Goal: Obtain resource: Obtain resource

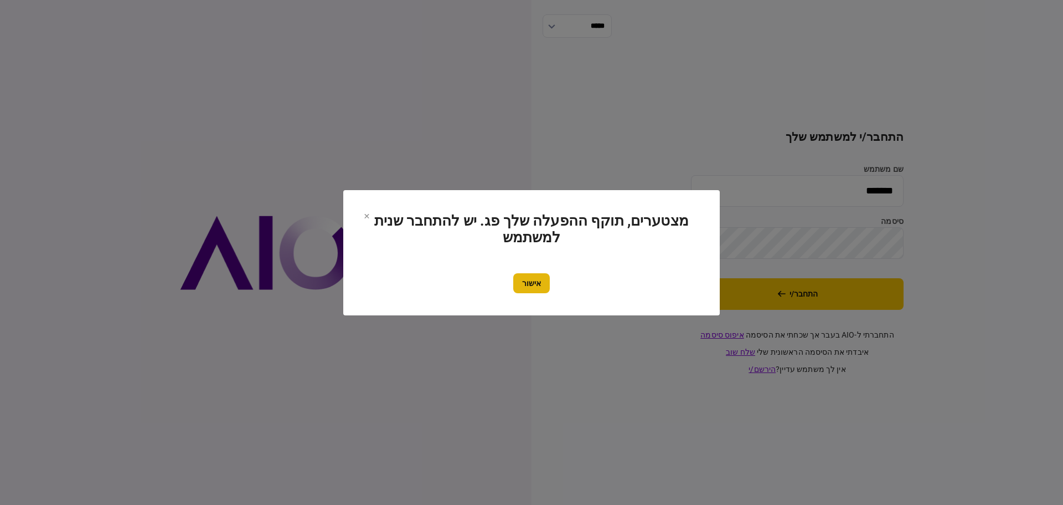
click at [532, 284] on button "אישור" at bounding box center [531, 283] width 37 height 20
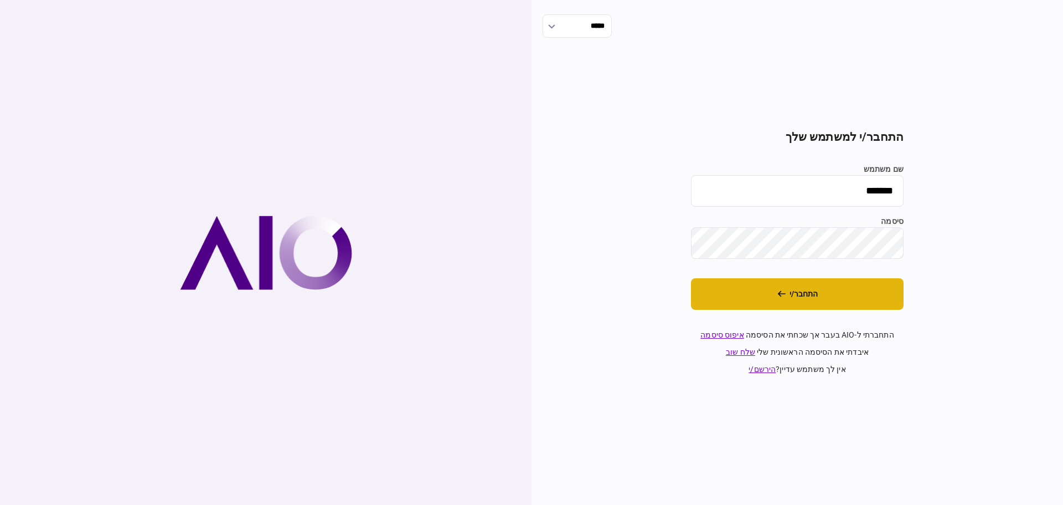
click at [803, 295] on button "התחבר/י" at bounding box center [797, 294] width 213 height 32
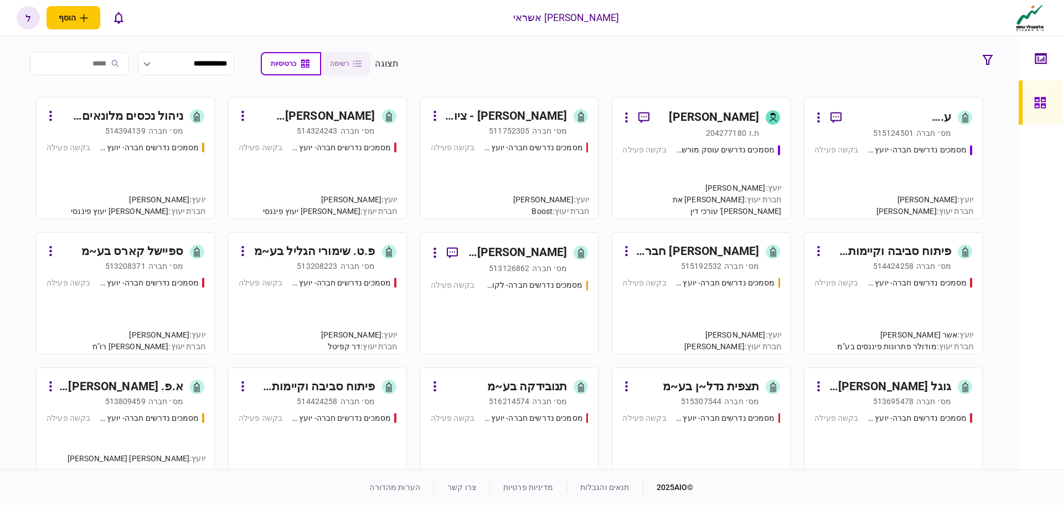
click at [874, 156] on div "מסמכים נדרשים חברה- יועץ - תהליך חברה בקשה פעילה" at bounding box center [894, 176] width 158 height 64
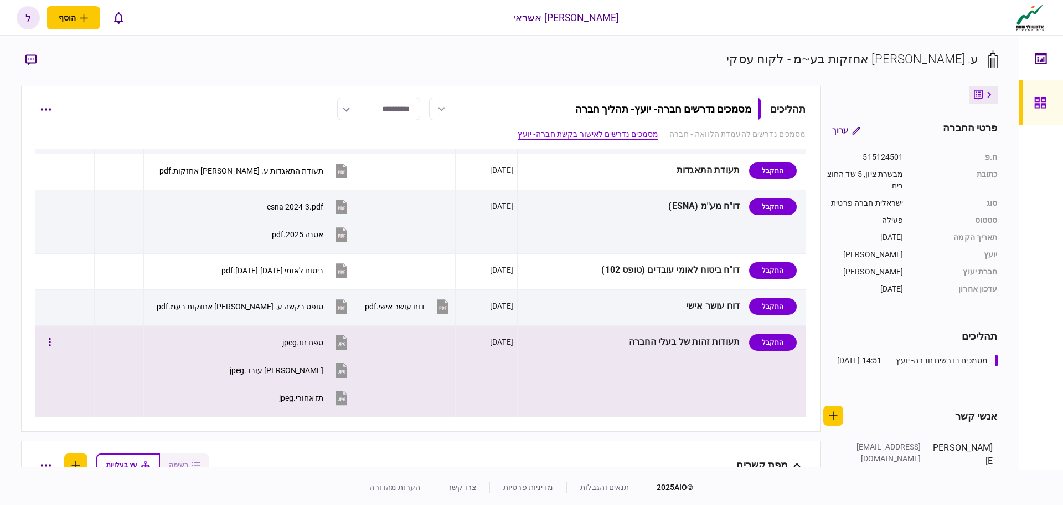
scroll to position [775, 0]
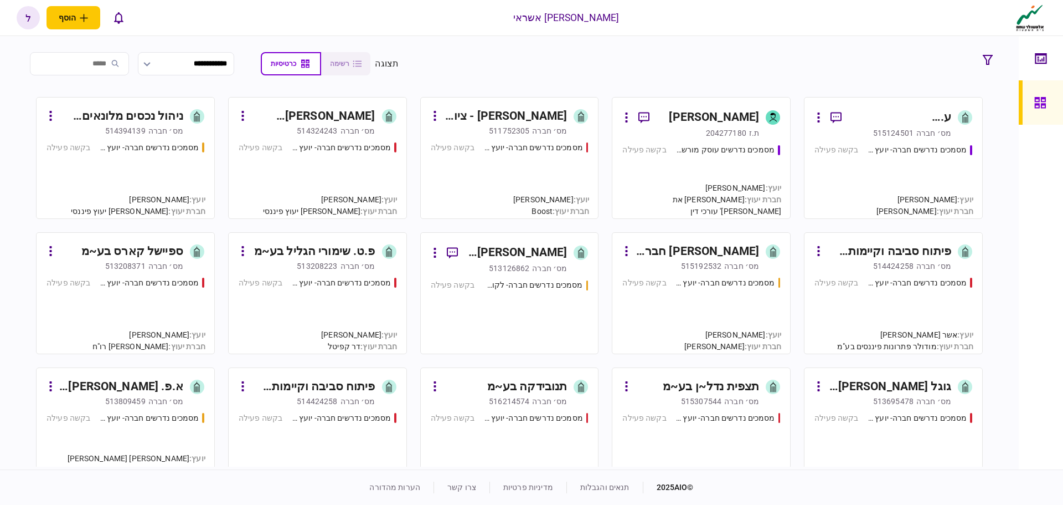
click at [717, 151] on div "מסמכים נדרשים עוסק מורשה - יועץ" at bounding box center [725, 150] width 99 height 12
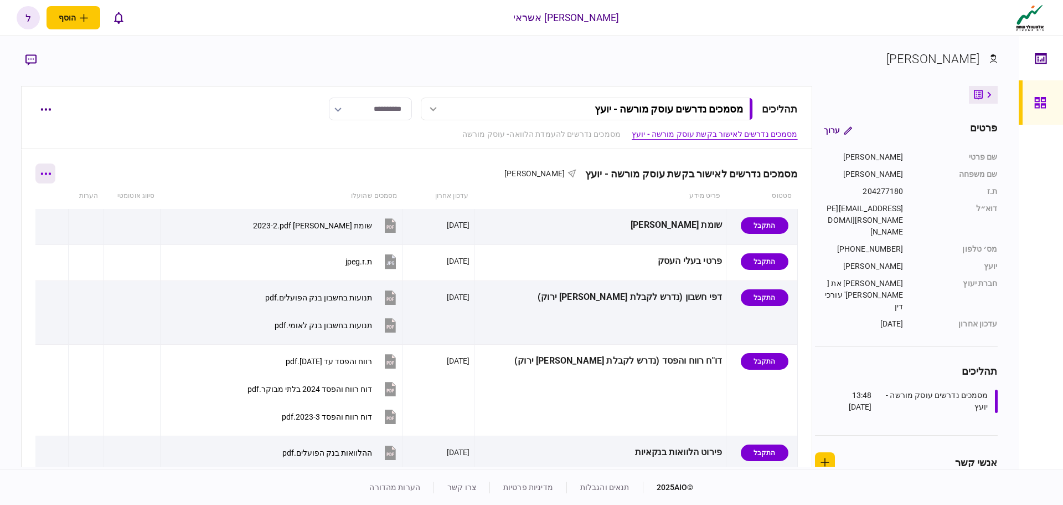
click at [51, 173] on icon "button" at bounding box center [45, 173] width 11 height 3
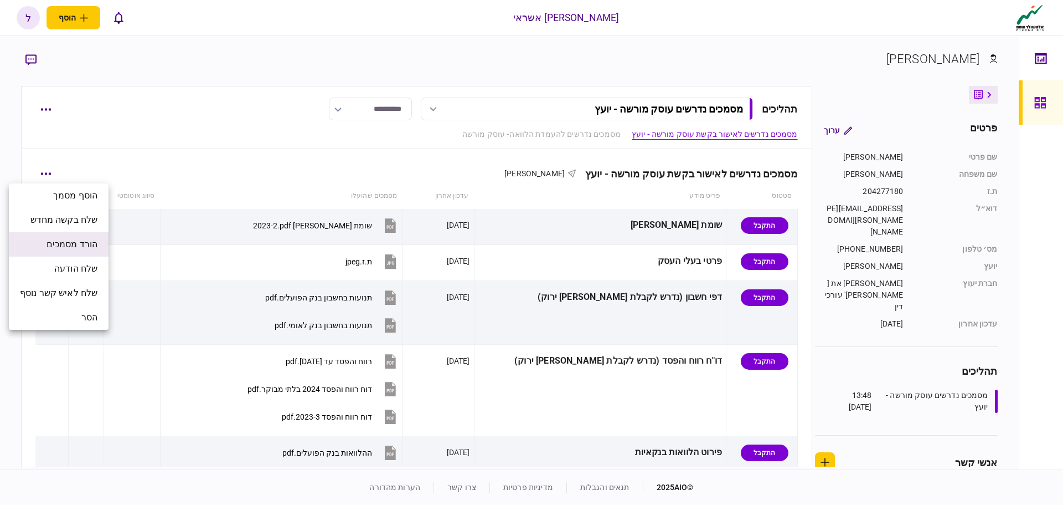
click at [79, 242] on span "הורד מסמכים" at bounding box center [72, 244] width 51 height 13
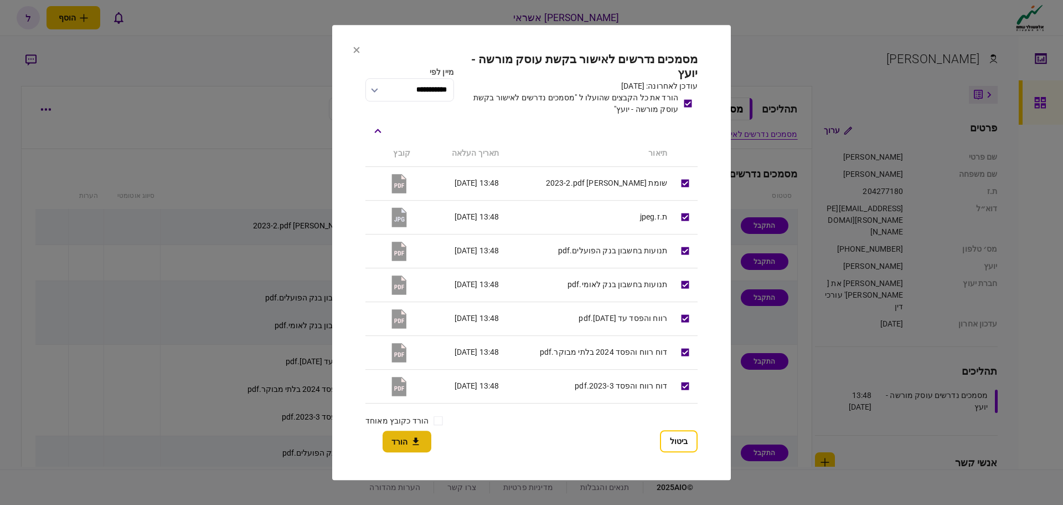
click at [403, 439] on button "הורד" at bounding box center [407, 441] width 49 height 22
